Goal: Task Accomplishment & Management: Use online tool/utility

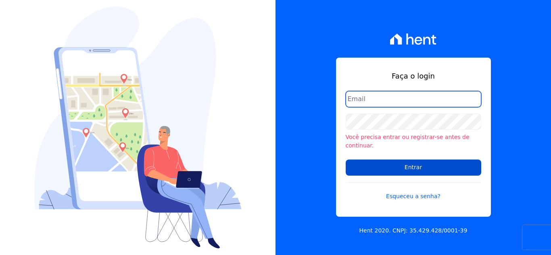
type input "[PERSON_NAME][EMAIL_ADDRESS][DOMAIN_NAME]"
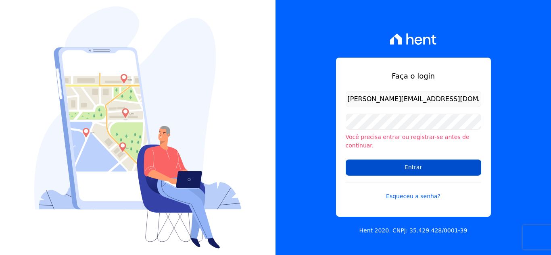
click at [415, 161] on input "Entrar" at bounding box center [414, 168] width 136 height 16
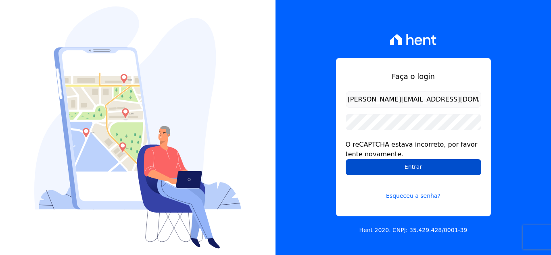
click at [416, 169] on input "Entrar" at bounding box center [414, 167] width 136 height 16
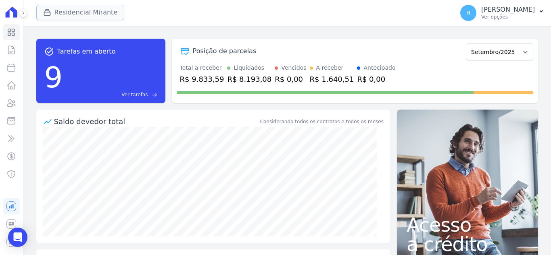
click at [54, 10] on div "button" at bounding box center [48, 12] width 11 height 8
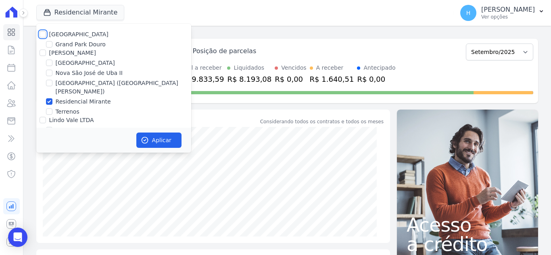
click at [42, 35] on input "[GEOGRAPHIC_DATA]" at bounding box center [43, 34] width 6 height 6
checkbox input "true"
click at [44, 55] on input "[PERSON_NAME]" at bounding box center [43, 53] width 6 height 6
checkbox input "true"
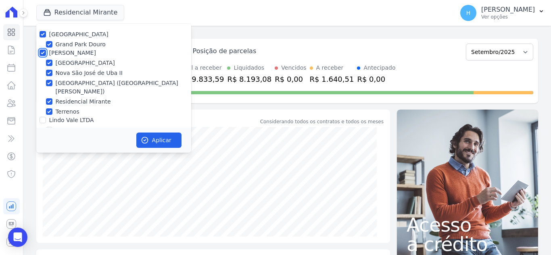
checkbox input "true"
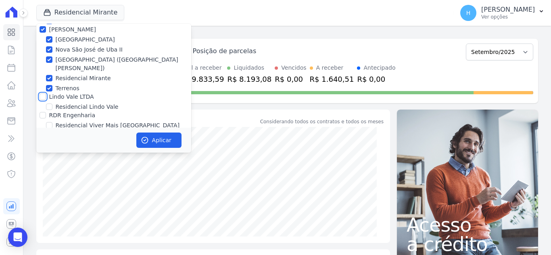
click at [44, 94] on input "Lindo Vale LTDA" at bounding box center [43, 97] width 6 height 6
checkbox input "true"
click at [45, 112] on input "RDR Engenharia" at bounding box center [43, 115] width 6 height 6
checkbox input "true"
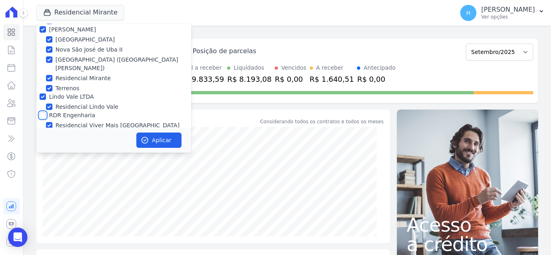
checkbox input "true"
click at [165, 141] on button "Aplicar" at bounding box center [158, 140] width 45 height 15
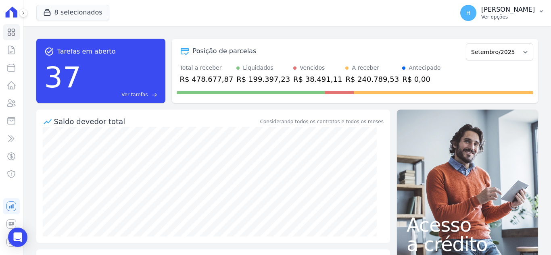
click at [516, 15] on p "Ver opções" at bounding box center [508, 17] width 54 height 6
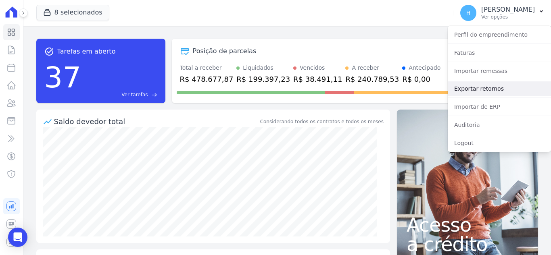
click at [499, 86] on link "Exportar retornos" at bounding box center [499, 88] width 103 height 15
